Goal: Task Accomplishment & Management: Use online tool/utility

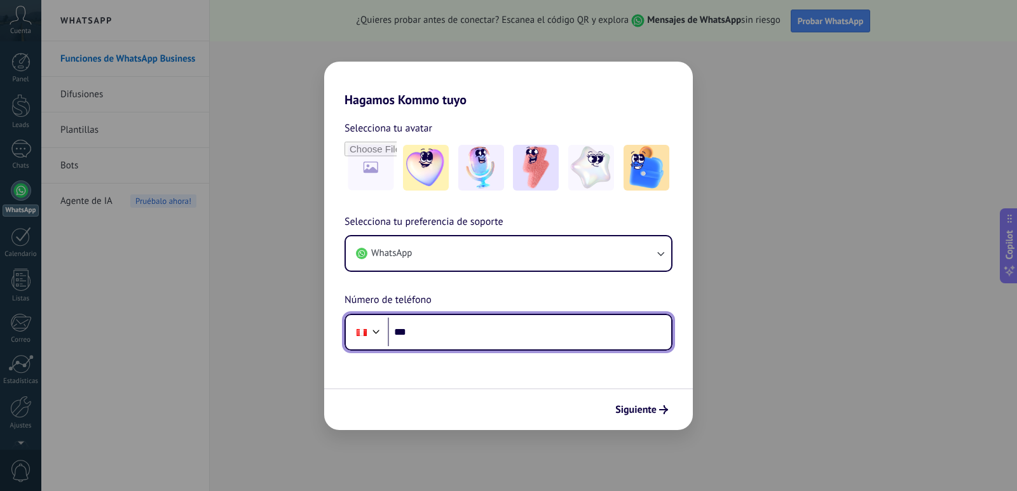
click at [470, 327] on input "***" at bounding box center [529, 332] width 283 height 29
type input "**********"
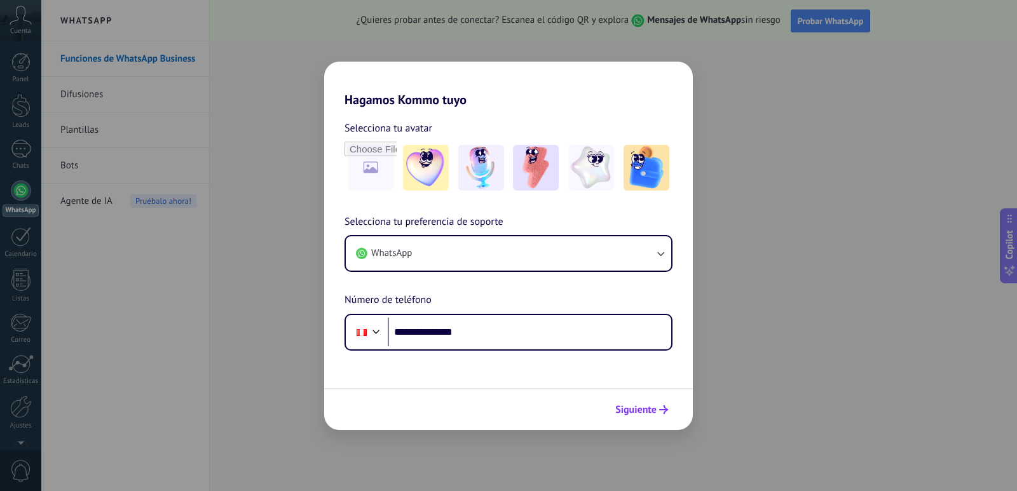
click at [653, 406] on span "Siguiente" at bounding box center [635, 410] width 41 height 9
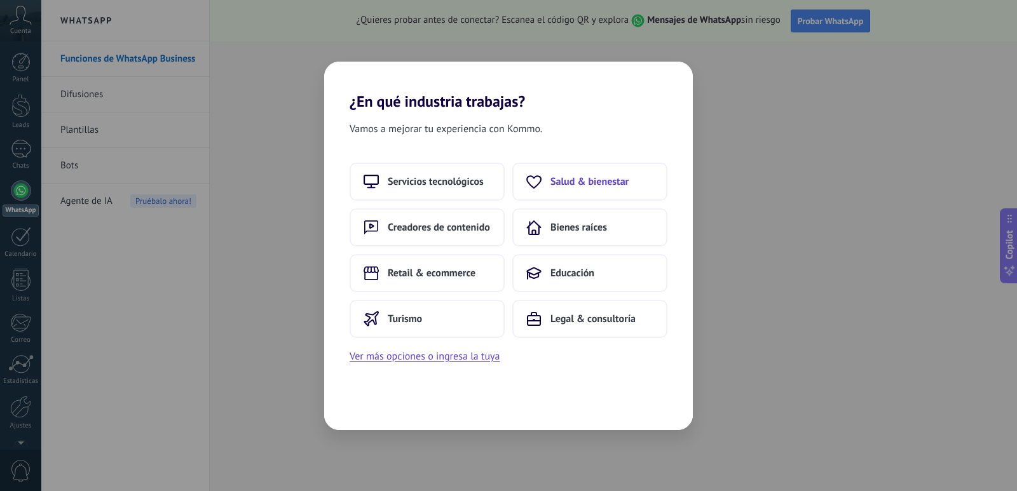
click at [576, 181] on span "Salud & bienestar" at bounding box center [589, 181] width 78 height 13
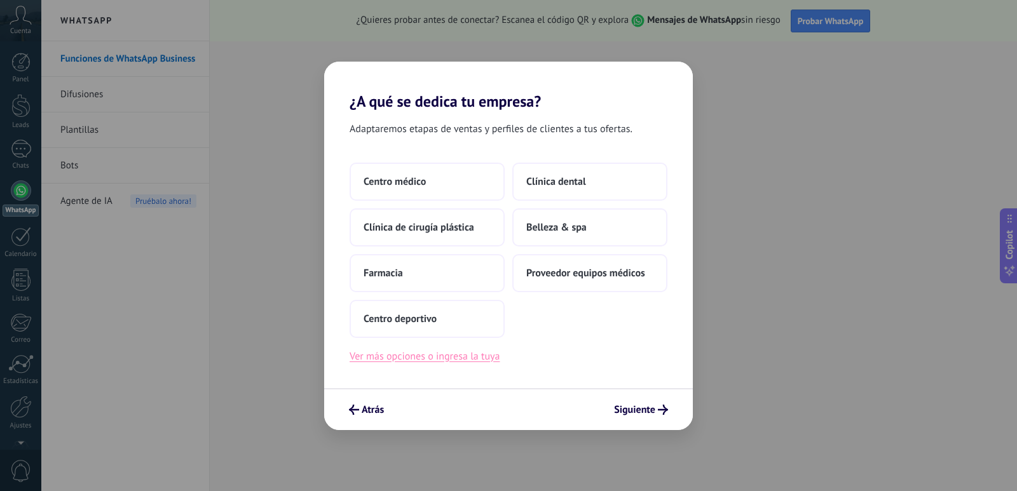
click at [385, 358] on button "Ver más opciones o ingresa la tuya" at bounding box center [425, 356] width 150 height 17
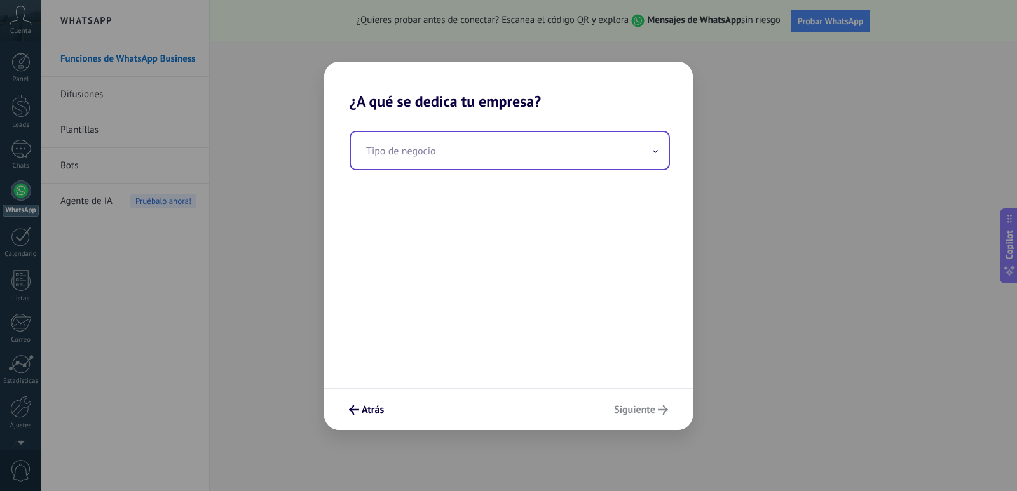
click at [663, 151] on input "text" at bounding box center [510, 150] width 318 height 37
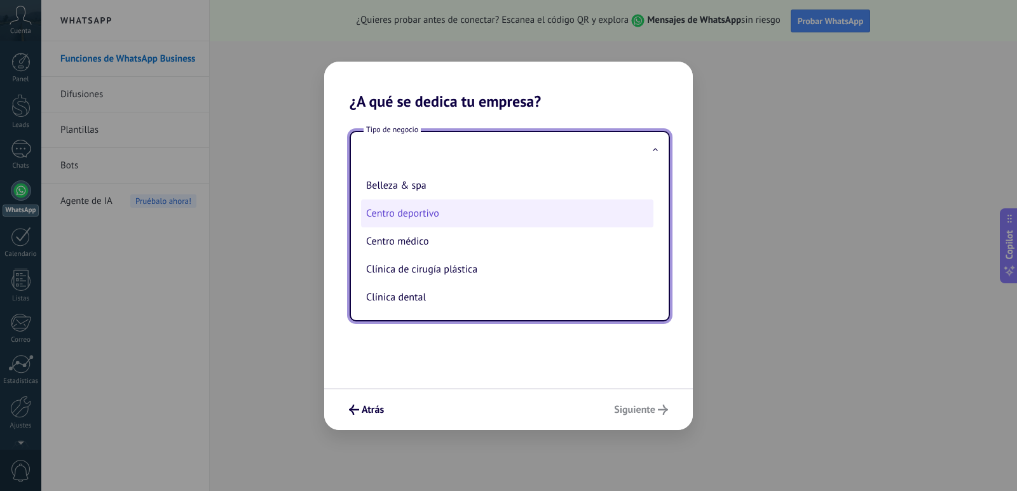
click at [521, 219] on li "Centro deportivo" at bounding box center [507, 214] width 292 height 28
type input "**********"
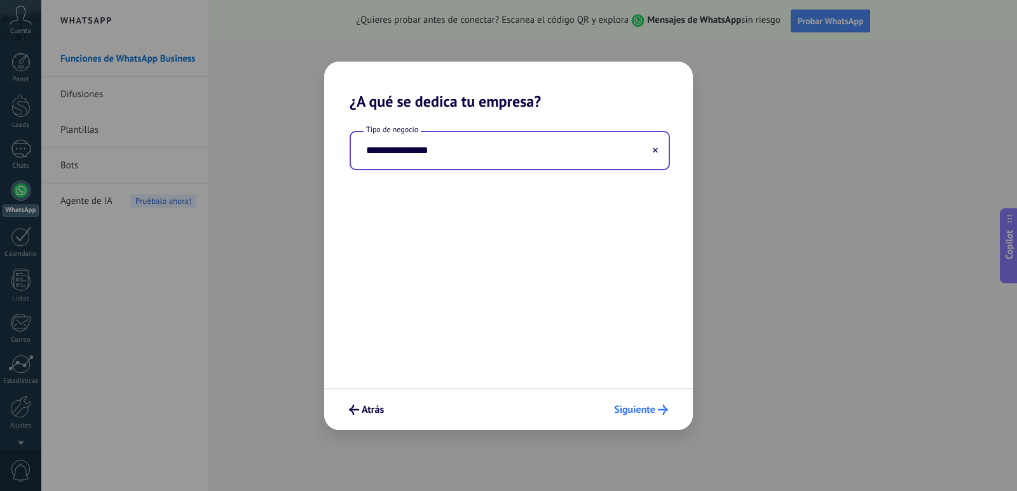
click at [634, 407] on span "Siguiente" at bounding box center [634, 410] width 41 height 9
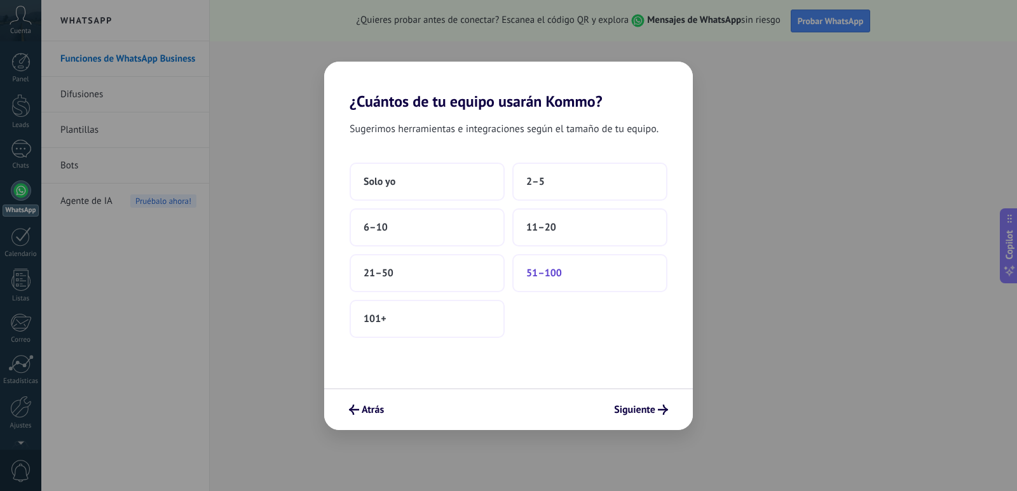
click at [554, 268] on span "51–100" at bounding box center [544, 273] width 36 height 13
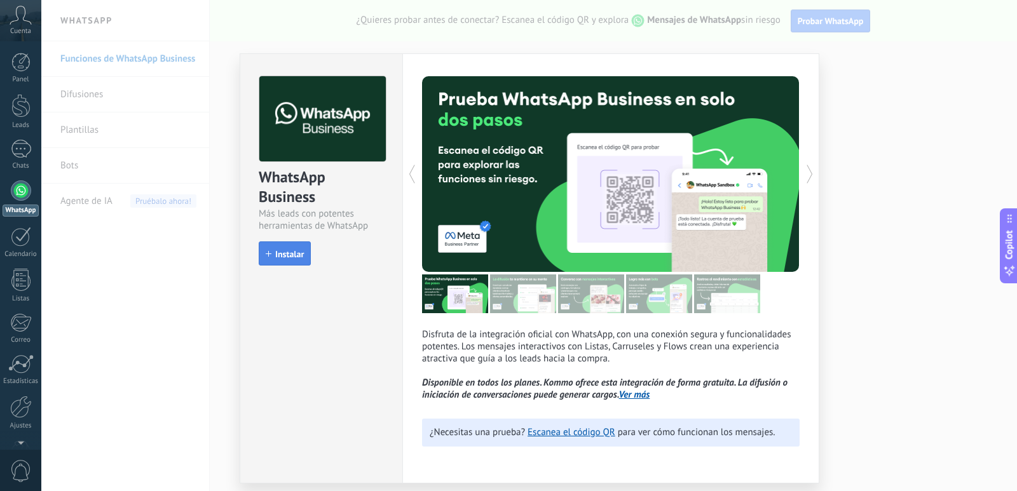
click at [302, 254] on span "Instalar" at bounding box center [289, 254] width 29 height 9
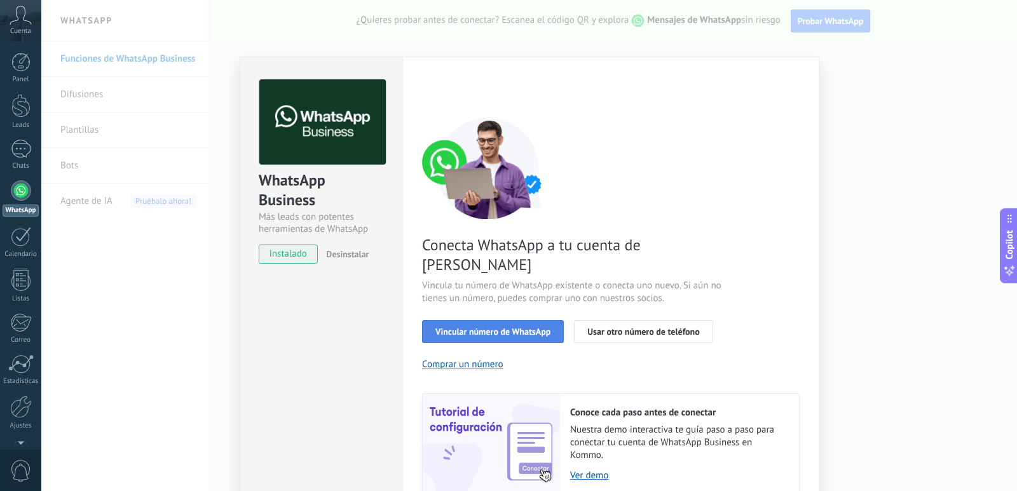
click at [536, 327] on span "Vincular número de WhatsApp" at bounding box center [492, 331] width 115 height 9
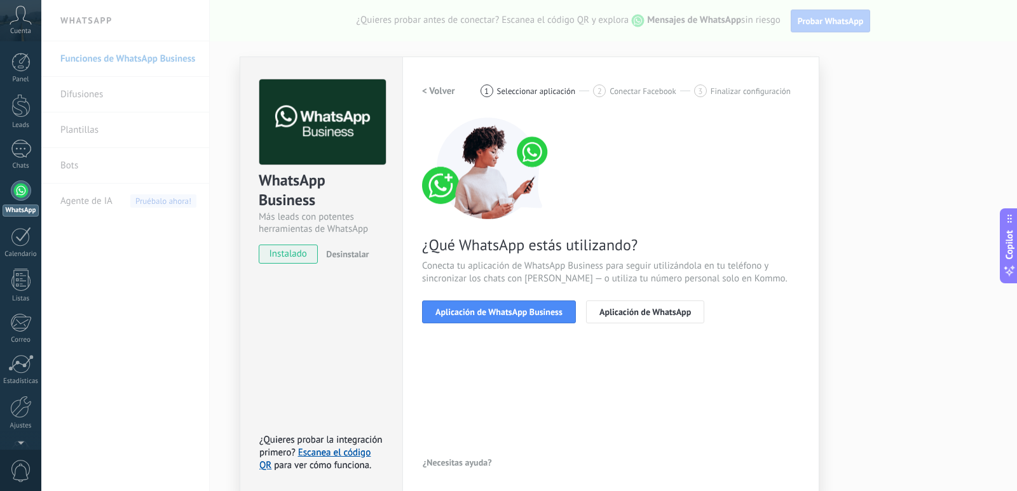
click at [536, 315] on span "Aplicación de WhatsApp Business" at bounding box center [498, 312] width 127 height 9
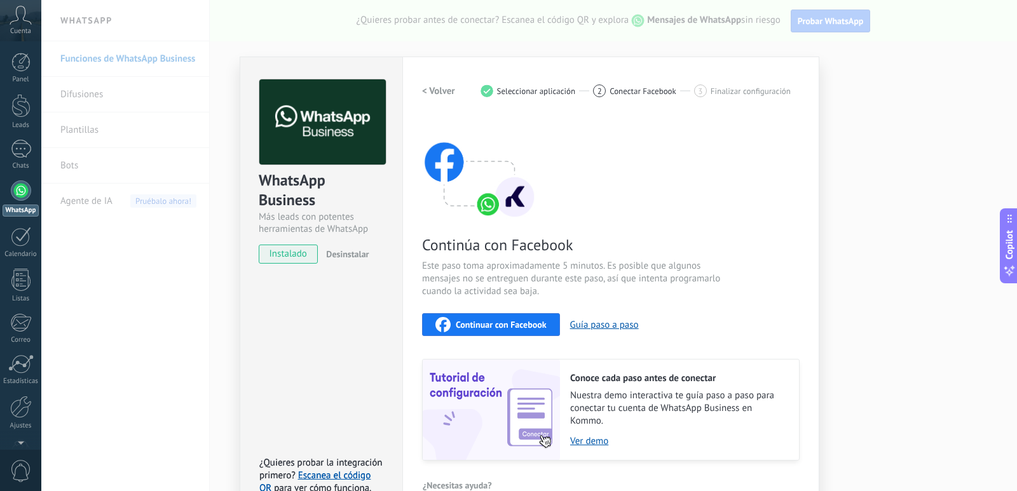
click at [536, 320] on span "Continuar con Facebook" at bounding box center [501, 324] width 91 height 9
click at [26, 26] on div "Cuenta" at bounding box center [20, 20] width 41 height 41
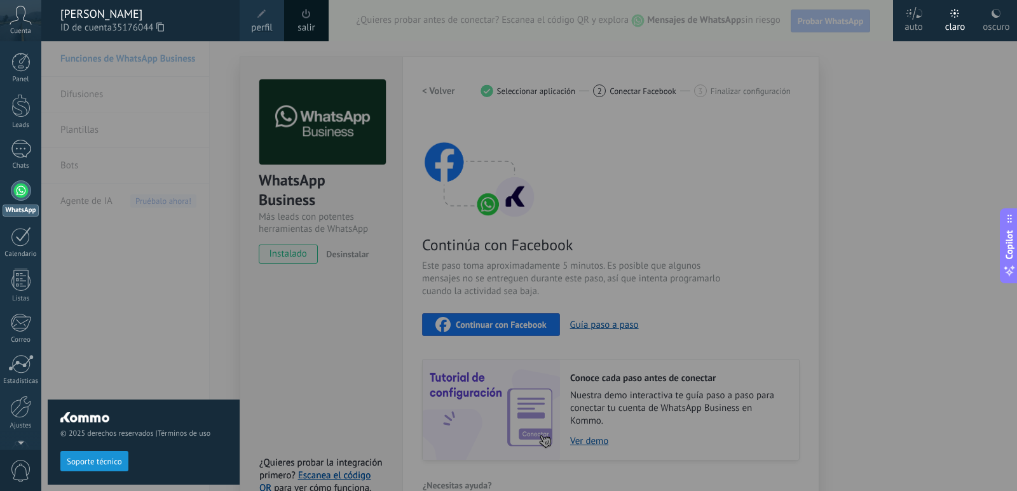
click at [181, 13] on div "[PERSON_NAME]" at bounding box center [143, 14] width 167 height 14
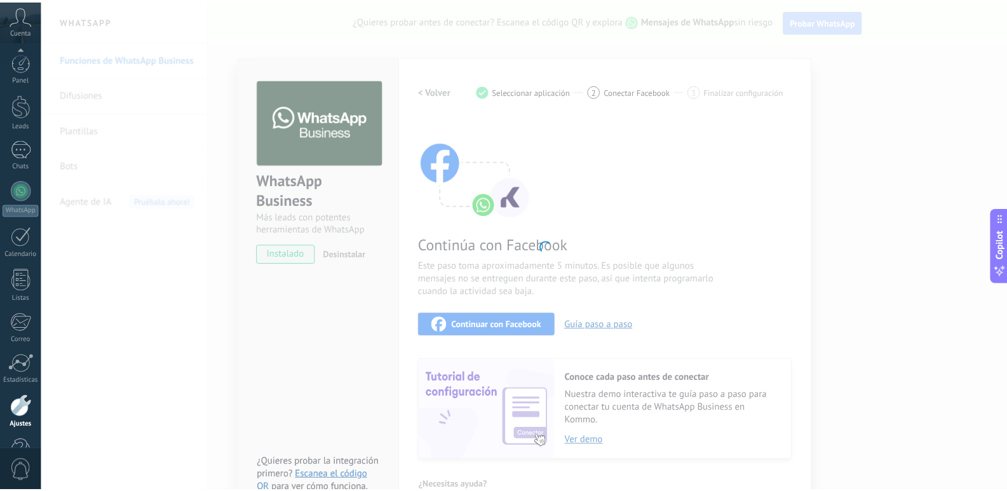
scroll to position [38, 0]
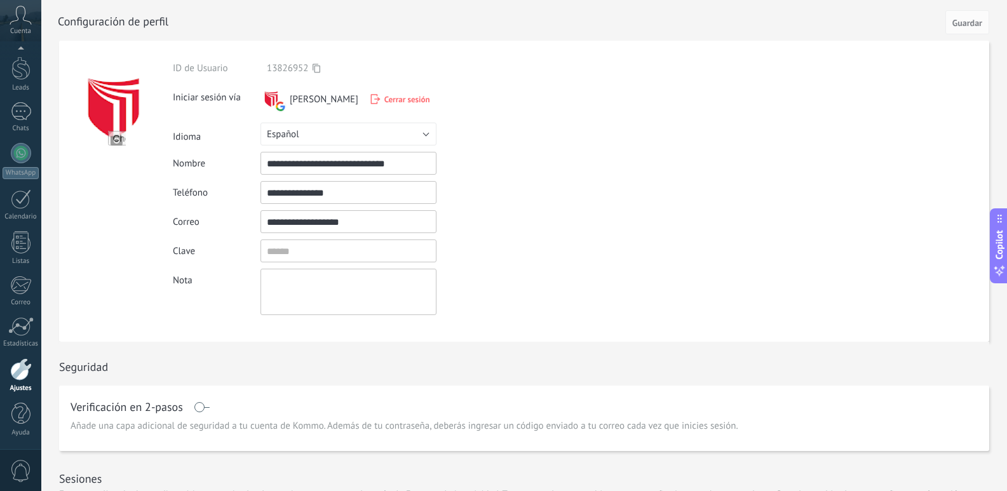
click at [414, 98] on span "Cerrar sesión" at bounding box center [408, 99] width 46 height 11
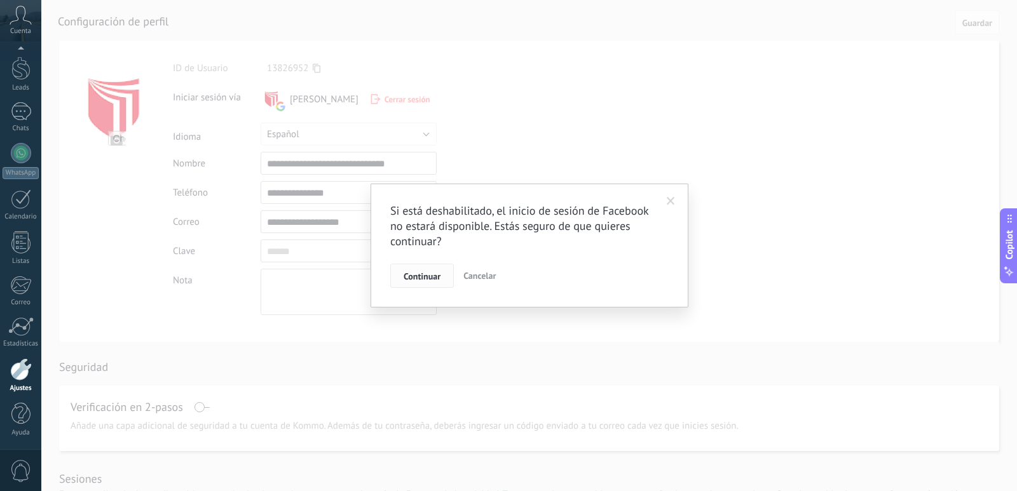
click at [426, 272] on span "Continuar" at bounding box center [422, 276] width 37 height 9
